Goal: Task Accomplishment & Management: Use online tool/utility

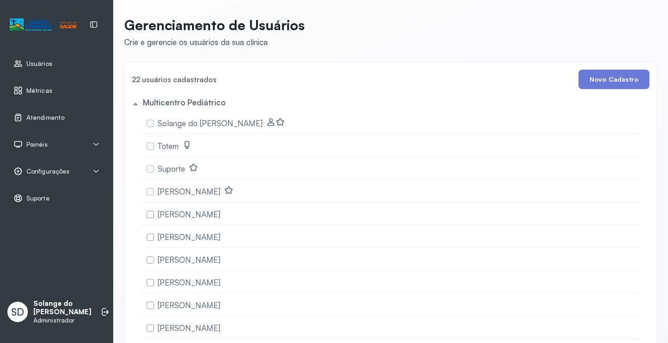
click at [42, 118] on span "Atendimento" at bounding box center [45, 118] width 38 height 8
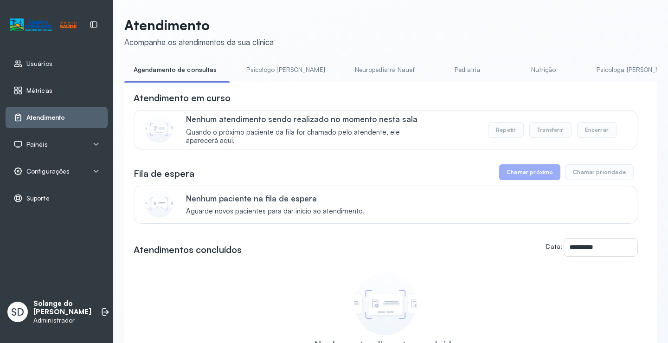
click at [366, 72] on link "Neuropediatra Nauef" at bounding box center [385, 69] width 78 height 15
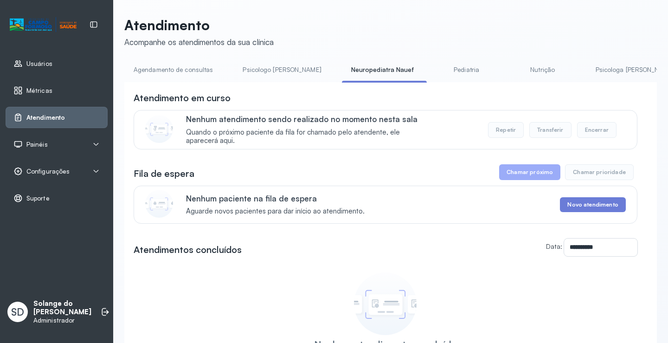
click at [434, 69] on link "Pediatria" at bounding box center [466, 69] width 65 height 15
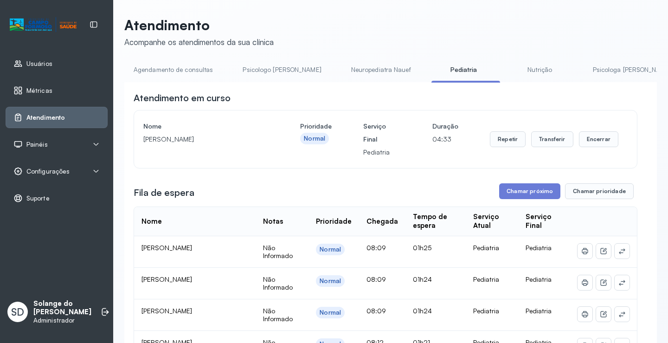
click at [511, 70] on link "Nutrição" at bounding box center [540, 69] width 65 height 15
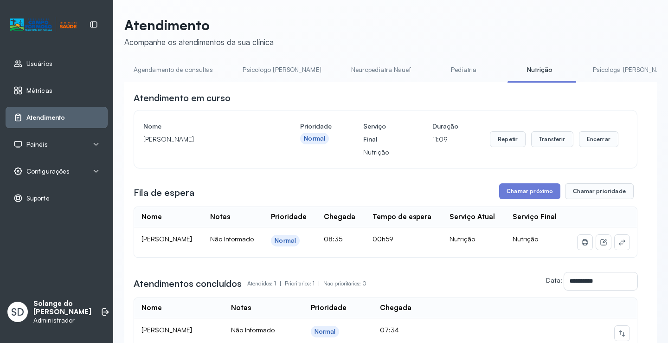
click at [590, 73] on link "Psicologa [PERSON_NAME]" at bounding box center [632, 69] width 97 height 15
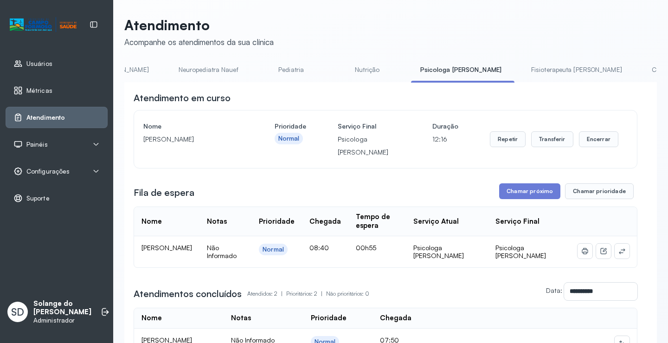
scroll to position [0, 186]
click at [630, 66] on link "Coordenadora Solange" at bounding box center [673, 69] width 86 height 15
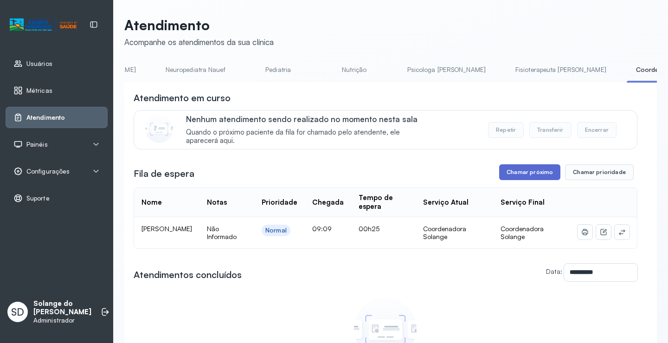
click at [524, 175] on button "Chamar próximo" at bounding box center [529, 172] width 61 height 16
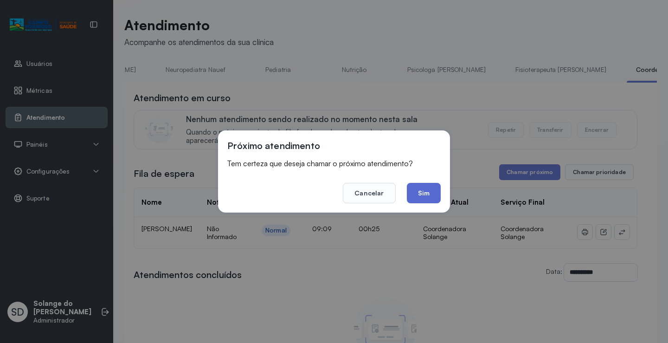
click at [426, 193] on button "Sim" at bounding box center [424, 193] width 34 height 20
